Goal: Transaction & Acquisition: Obtain resource

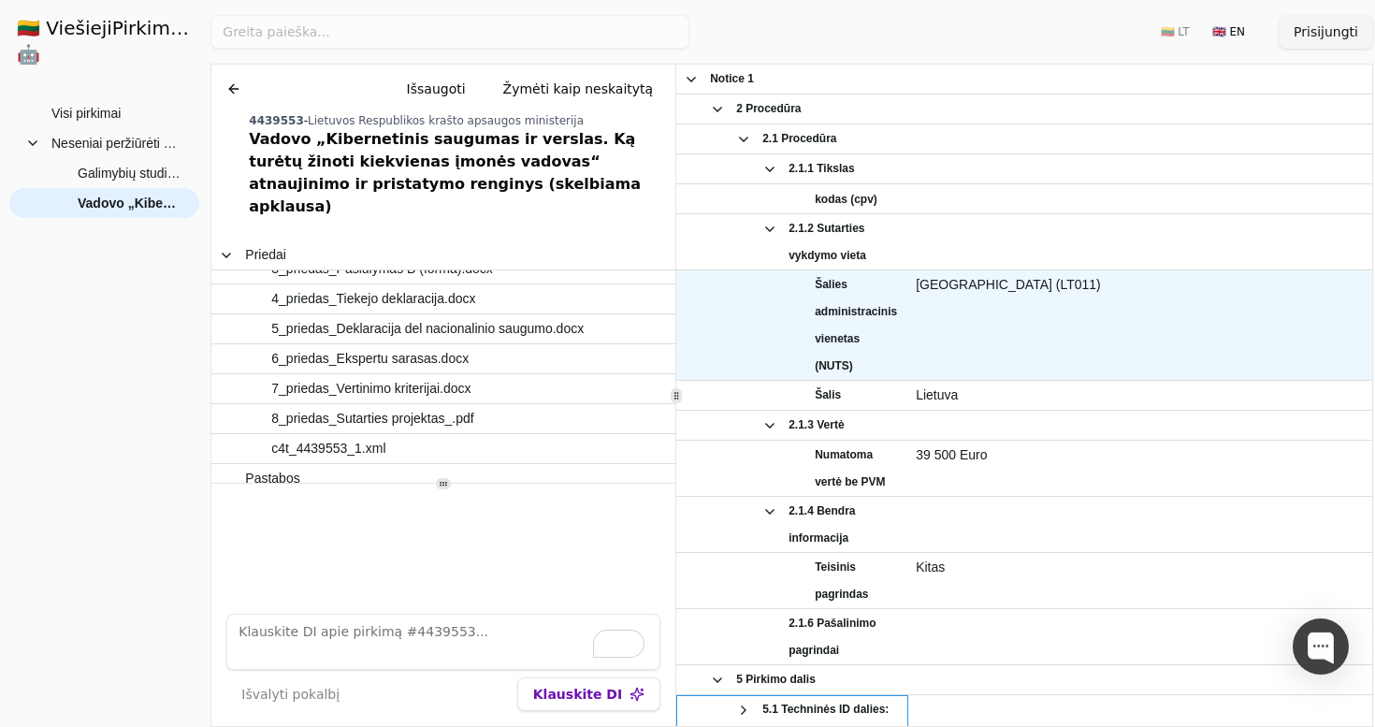
scroll to position [814, 0]
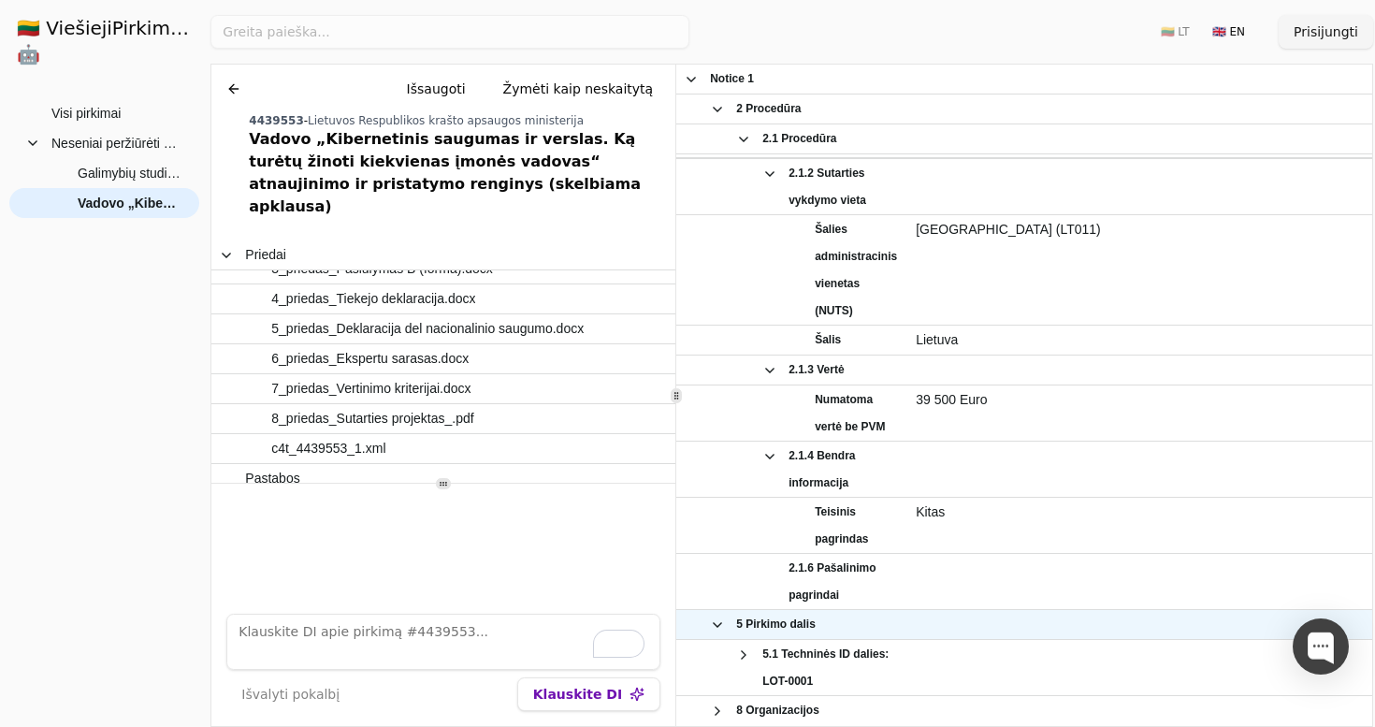
click at [716, 626] on span at bounding box center [717, 624] width 15 height 15
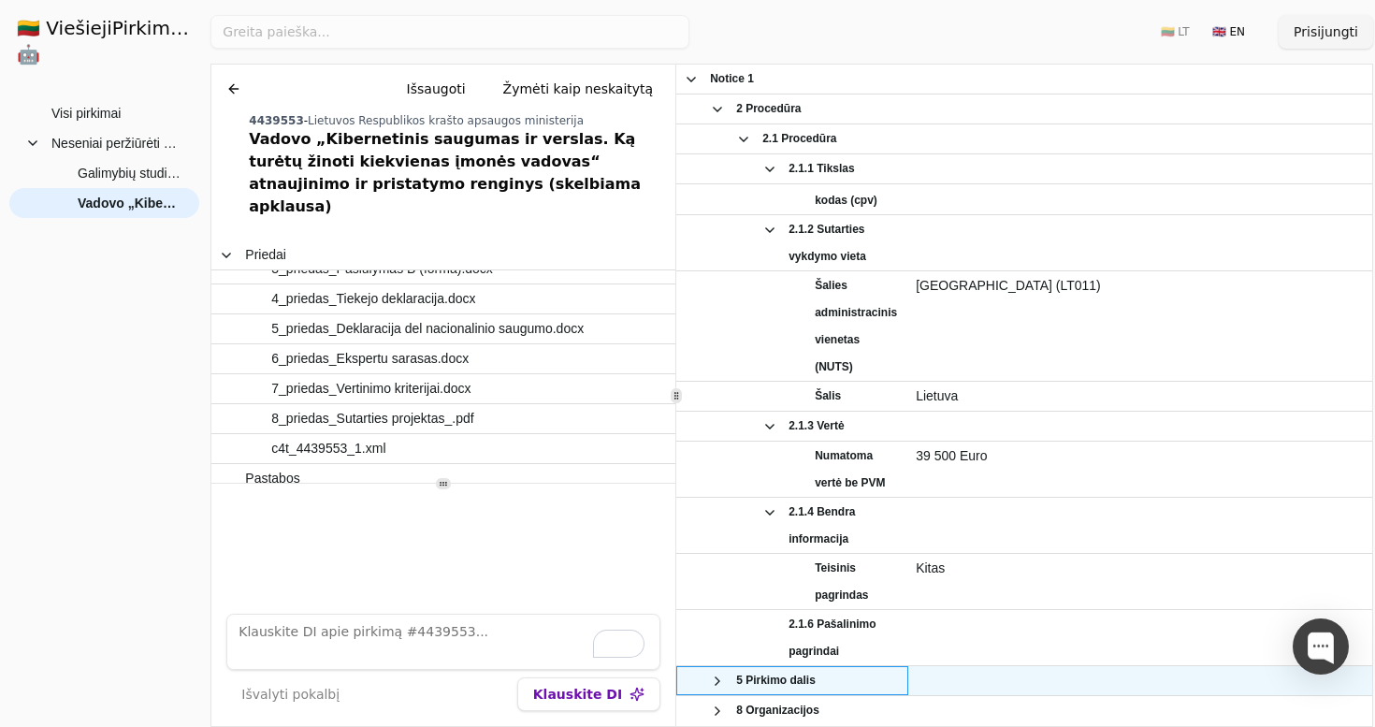
click at [716, 680] on span at bounding box center [717, 680] width 15 height 15
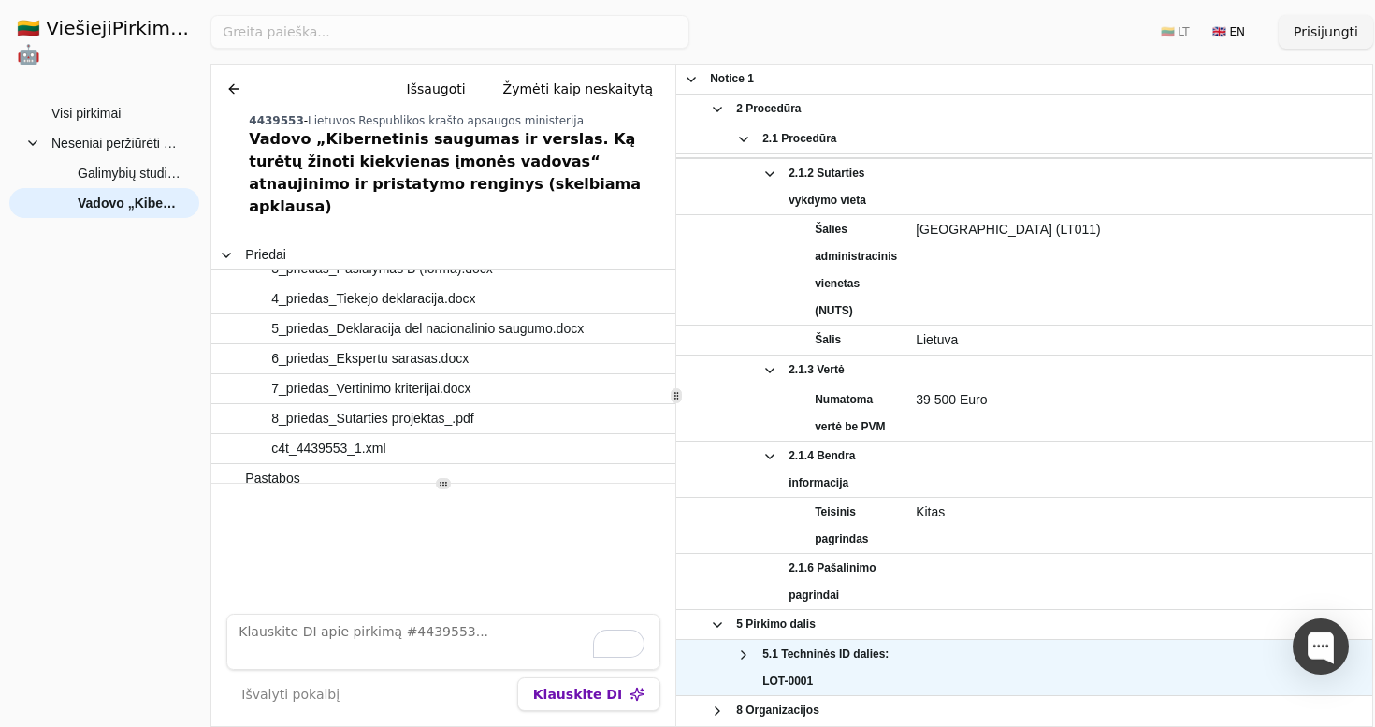
click at [719, 698] on span at bounding box center [717, 710] width 15 height 27
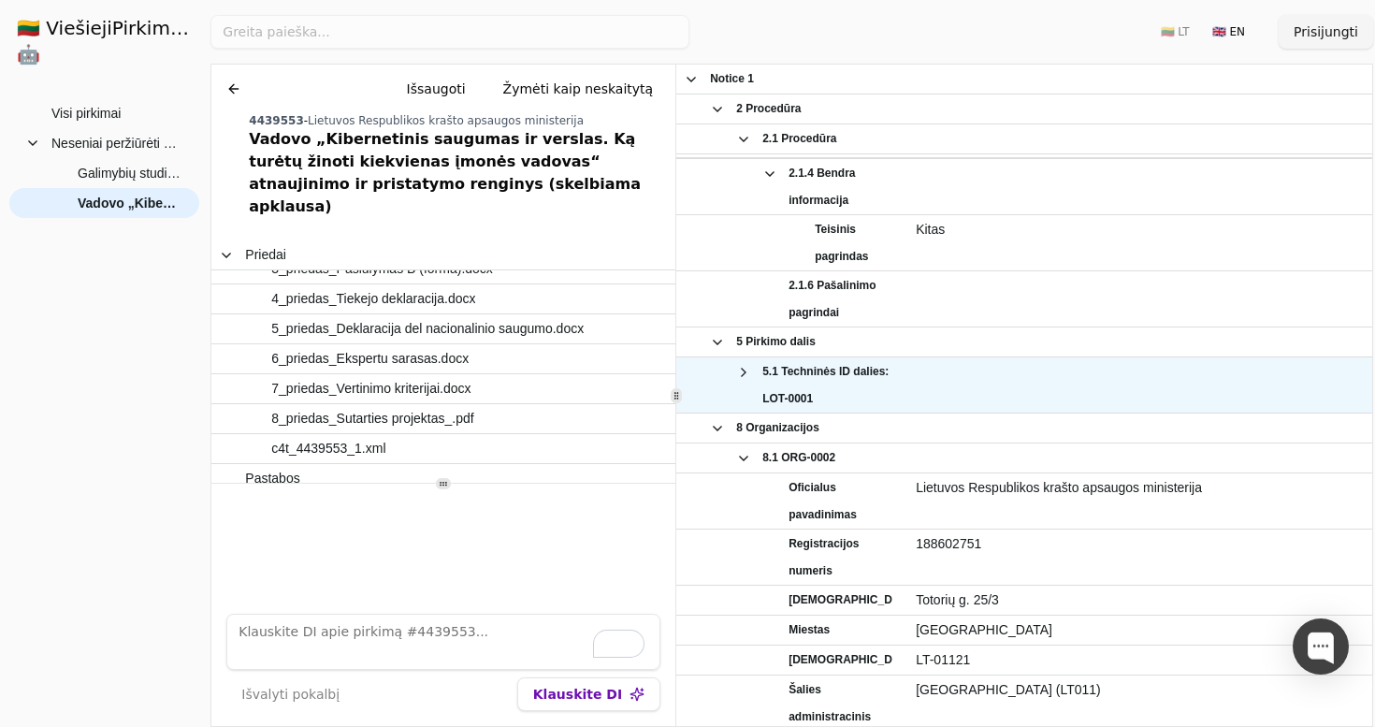
click at [740, 363] on span at bounding box center [743, 371] width 15 height 27
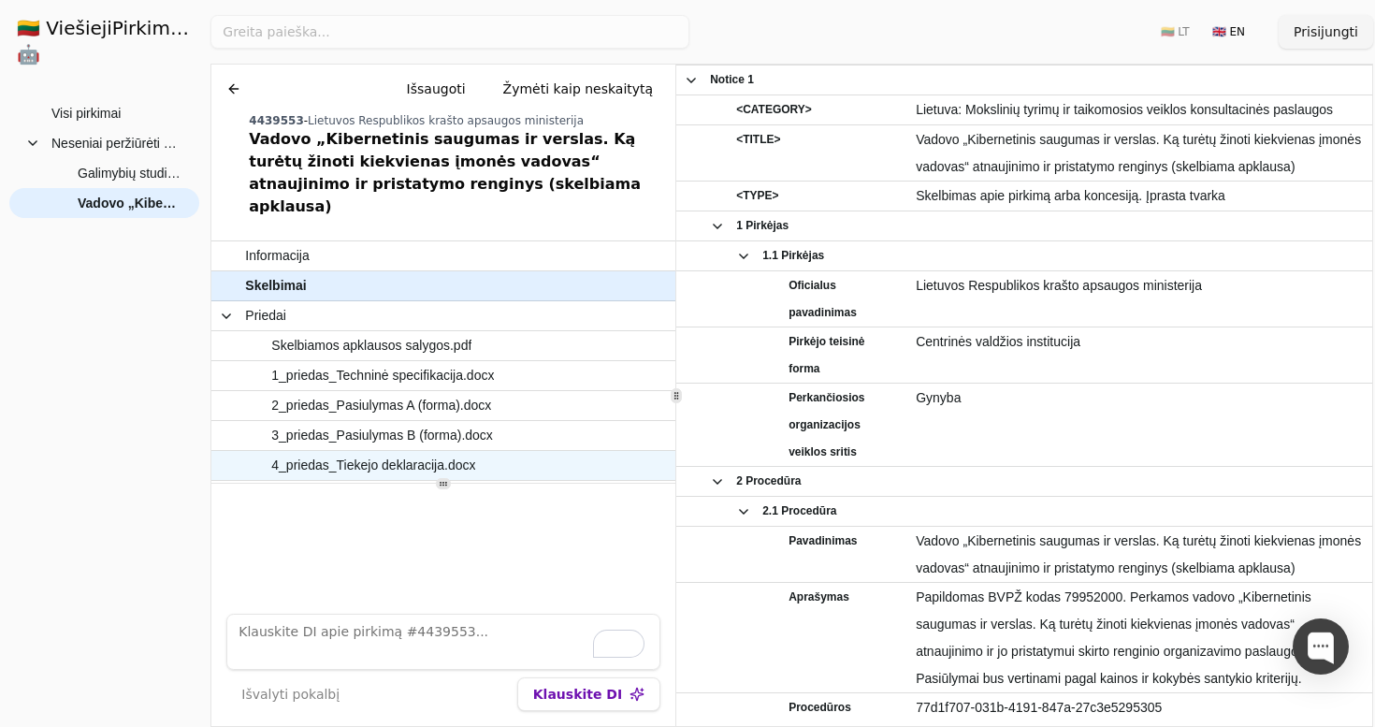
click at [493, 453] on span "4_priedas_Tiekejo deklaracija.docx" at bounding box center [434, 465] width 378 height 27
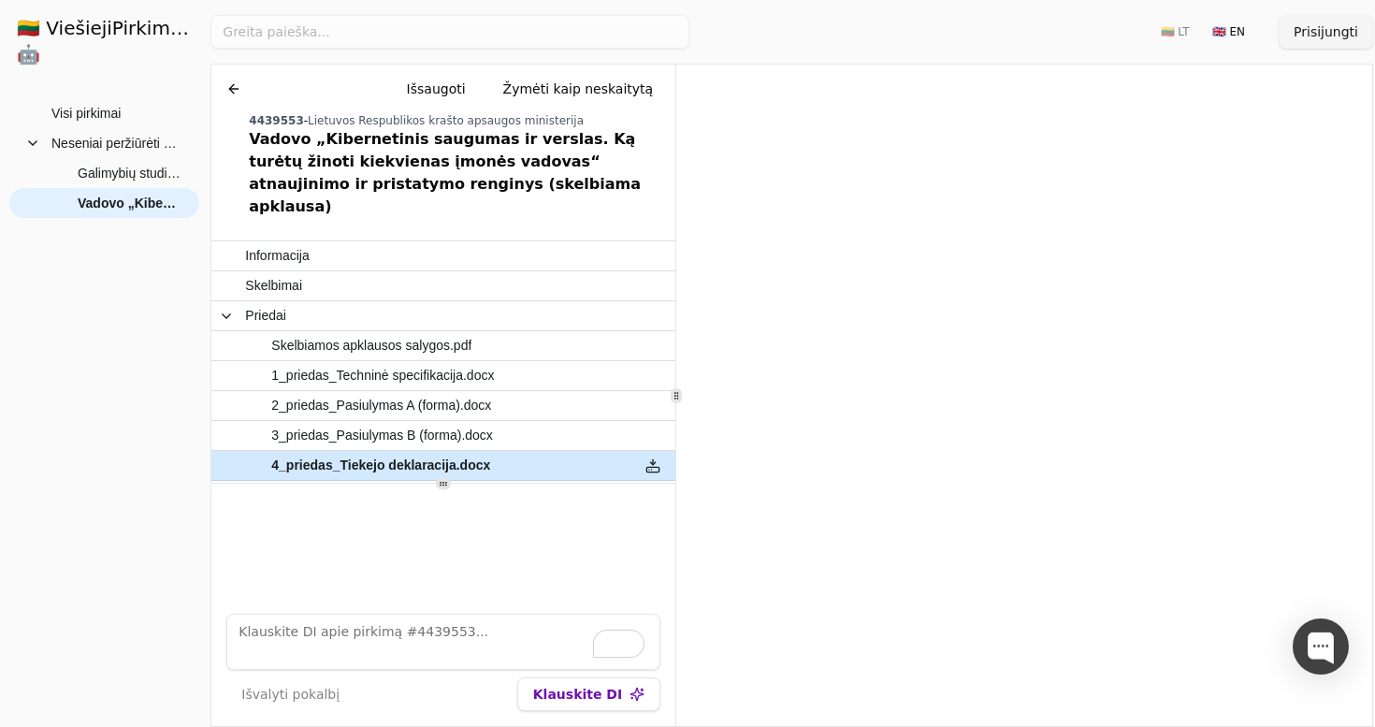
click at [485, 422] on span "3_priedas_Pasiulymas B (forma).docx" at bounding box center [382, 435] width 222 height 27
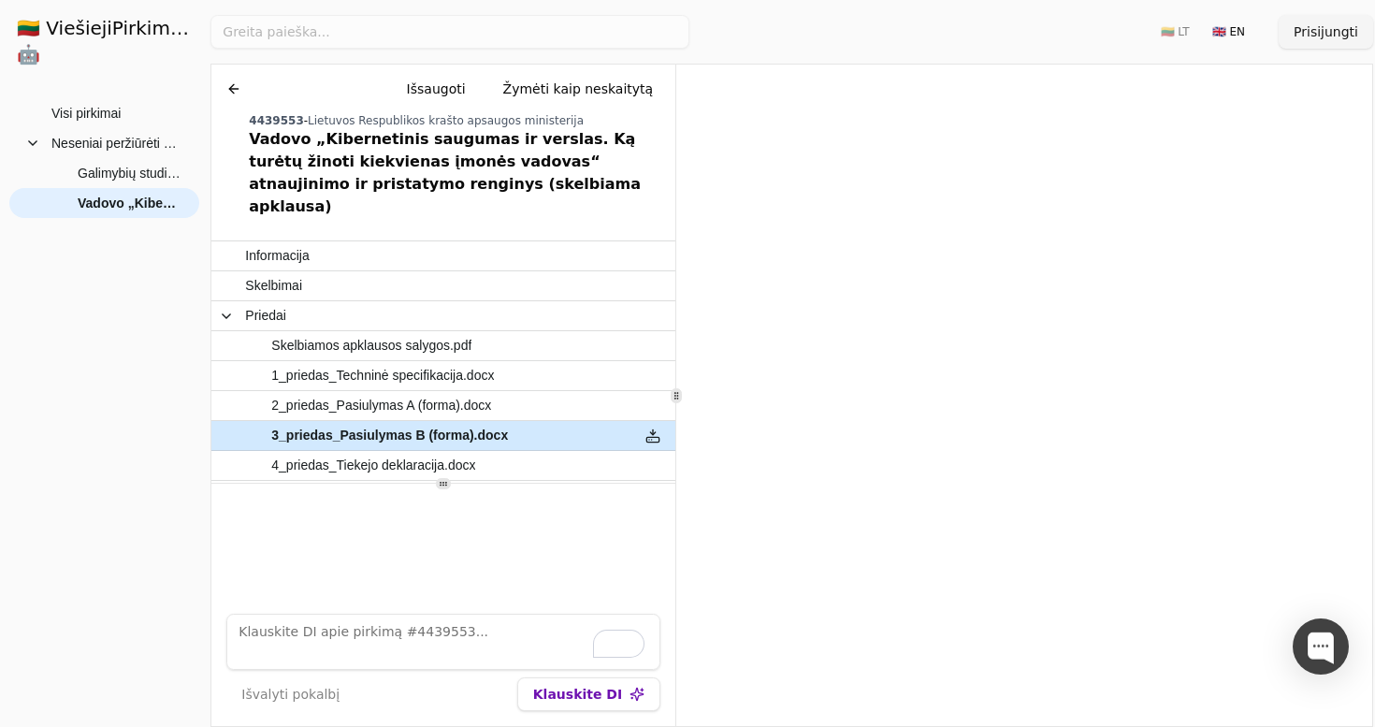
click at [480, 392] on span "2_priedas_Pasiulymas A (forma).docx" at bounding box center [381, 405] width 220 height 27
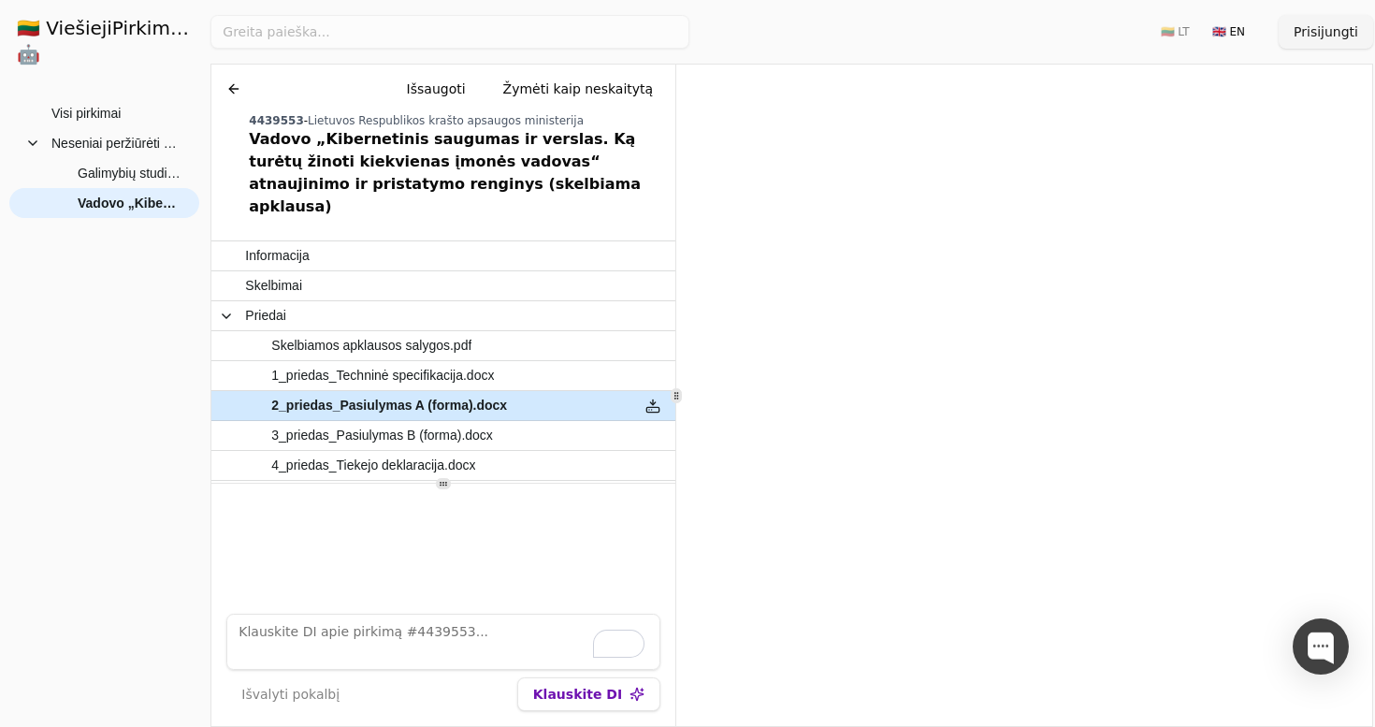
click at [471, 332] on span "Skelbiamos apklausos salygos.pdf" at bounding box center [371, 345] width 200 height 27
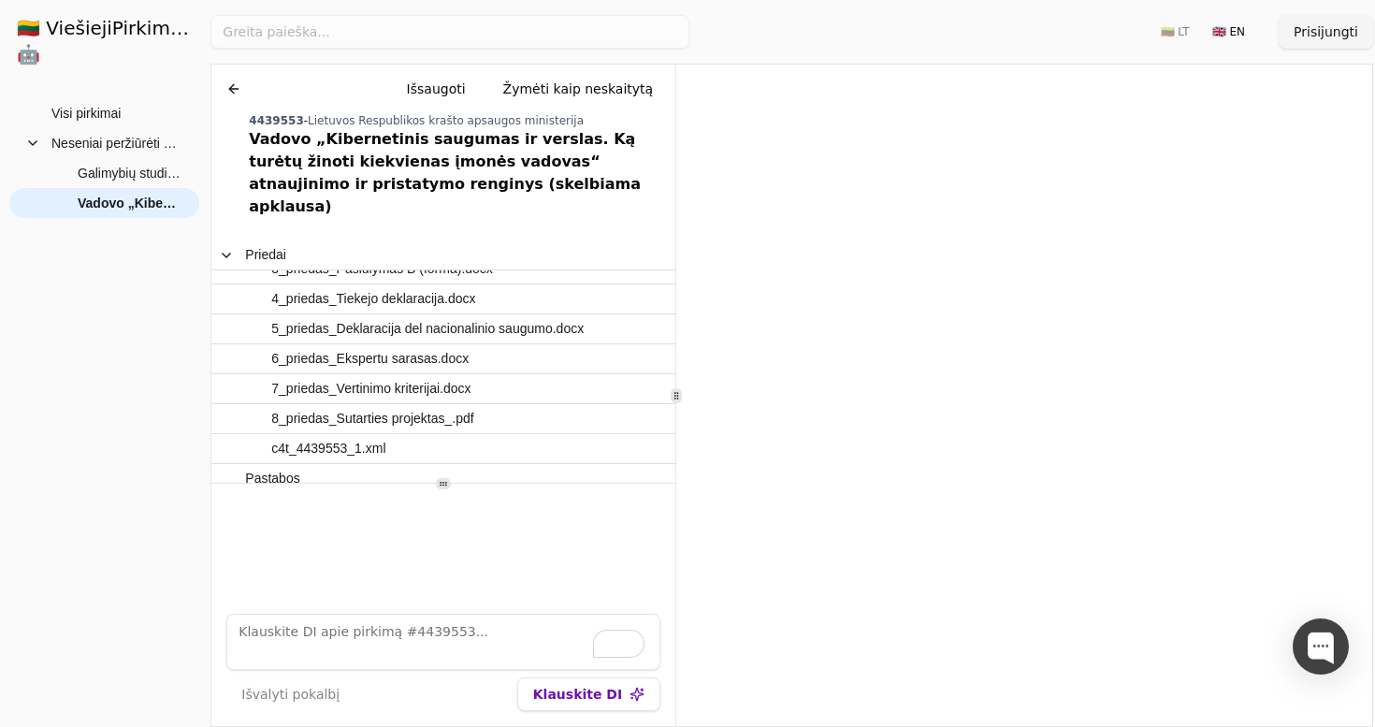
scroll to position [166, 0]
